Goal: Information Seeking & Learning: Find specific fact

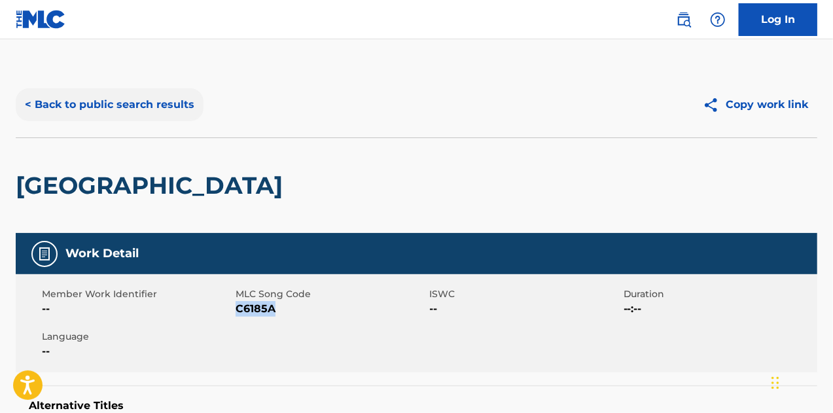
click at [135, 107] on button "< Back to public search results" at bounding box center [110, 104] width 188 height 33
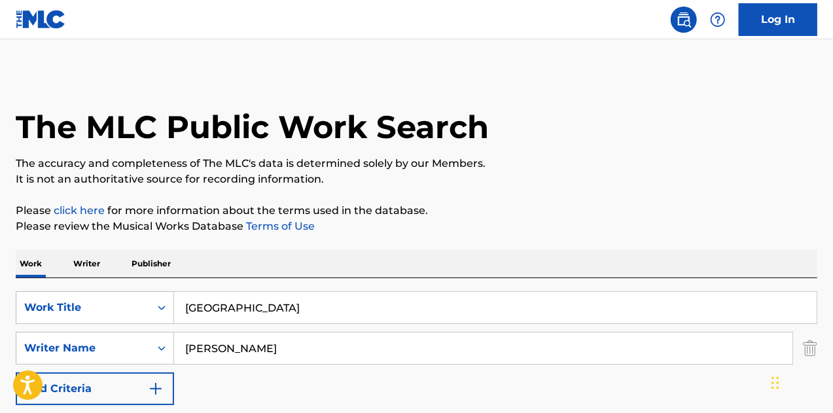
scroll to position [224, 0]
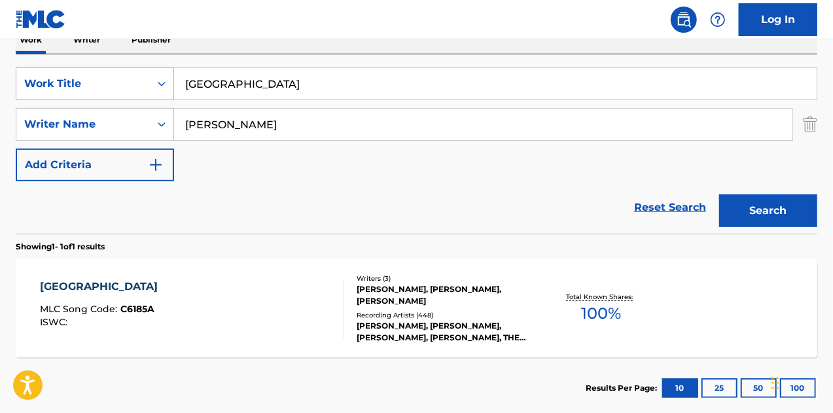
drag, startPoint x: 286, startPoint y: 88, endPoint x: 137, endPoint y: 86, distance: 149.2
click at [137, 86] on div "SearchWithCriteria54f0f391-43f4-46b8-81d4-a92f271792f5 Work Title congo square" at bounding box center [416, 83] width 801 height 33
paste input "Sensor"
type input "Sensor"
drag, startPoint x: 254, startPoint y: 130, endPoint x: 115, endPoint y: 122, distance: 139.6
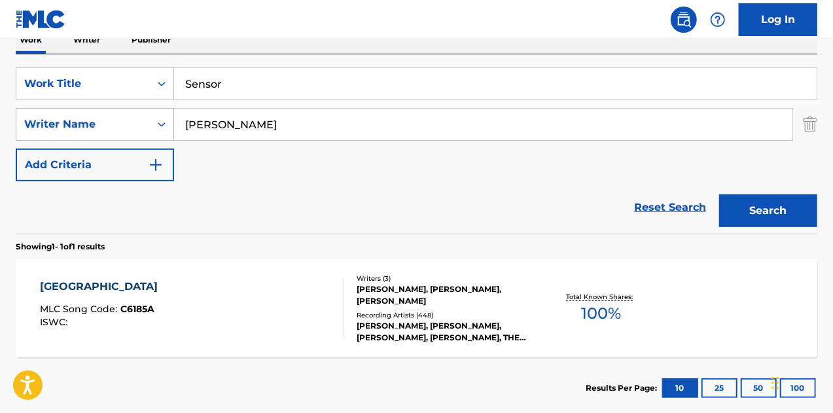
click at [117, 122] on div "SearchWithCriteria2039bcb5-900b-4ccf-bd0c-4cde41c4c259 Writer Name [PERSON_NAME]" at bounding box center [416, 124] width 801 height 33
type input "santos"
click at [719, 194] on button "Search" at bounding box center [768, 210] width 98 height 33
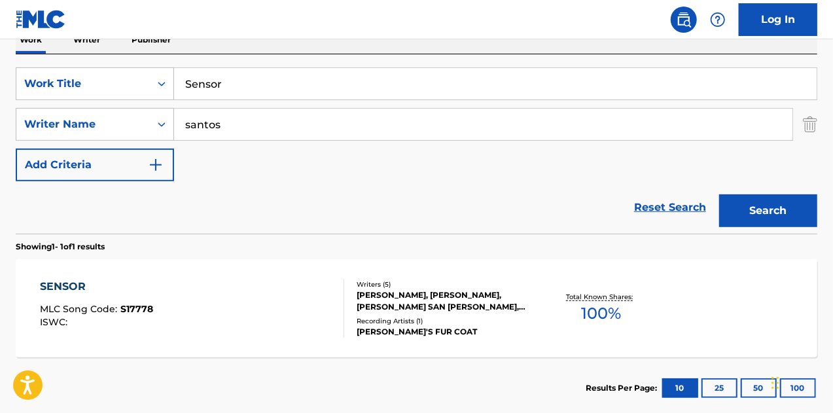
click at [475, 302] on div "[PERSON_NAME], [PERSON_NAME], [PERSON_NAME] SAN [PERSON_NAME], [PERSON_NAME], […" at bounding box center [446, 301] width 178 height 24
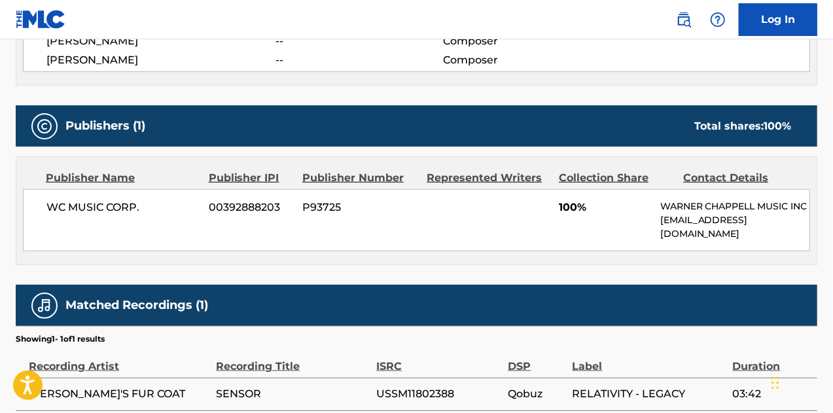
scroll to position [576, 0]
